Goal: Information Seeking & Learning: Learn about a topic

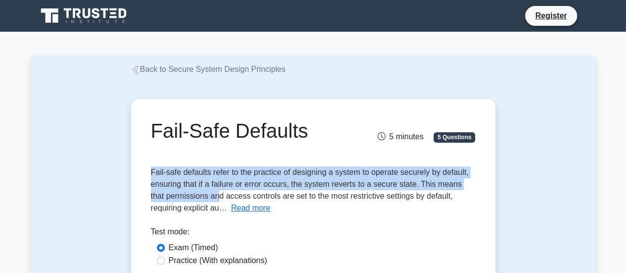
drag, startPoint x: 148, startPoint y: 170, endPoint x: 203, endPoint y: 191, distance: 59.1
click at [203, 191] on div "Fail-Safe Defaults 5 minutes 5 Questions Fail-safe defaults refer to the practi…" at bounding box center [313, 209] width 356 height 213
click at [231, 208] on button "Read more" at bounding box center [250, 208] width 39 height 12
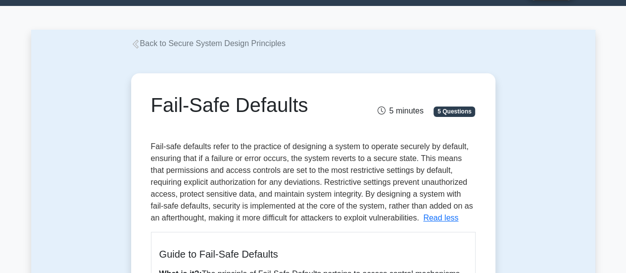
scroll to position [29, 0]
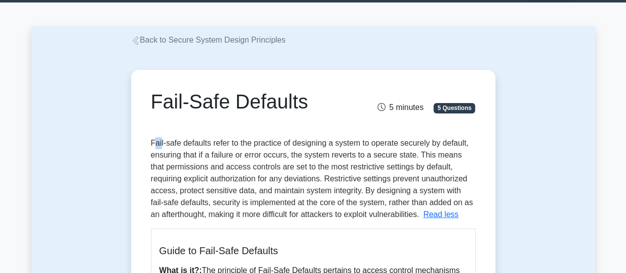
drag, startPoint x: 153, startPoint y: 141, endPoint x: 159, endPoint y: 141, distance: 6.4
click at [159, 141] on span "Fail-safe defaults refer to the practice of designing a system to operate secur…" at bounding box center [312, 178] width 322 height 80
click at [254, 152] on span "Fail-safe defaults refer to the practice of designing a system to operate secur…" at bounding box center [312, 178] width 322 height 80
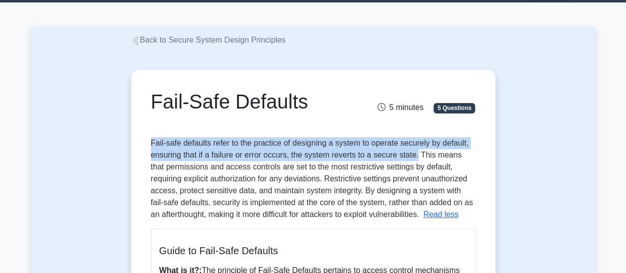
drag, startPoint x: 149, startPoint y: 140, endPoint x: 414, endPoint y: 157, distance: 265.6
copy span "Fail-safe defaults refer to the practice of designing a system to operate secur…"
